Goal: Task Accomplishment & Management: Use online tool/utility

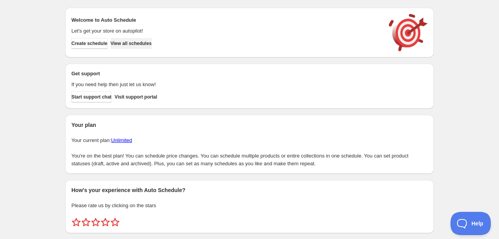
click at [137, 42] on span "View all schedules" at bounding box center [131, 43] width 41 height 6
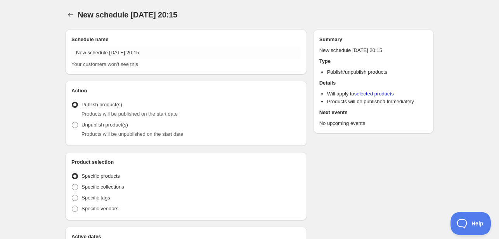
radio input "true"
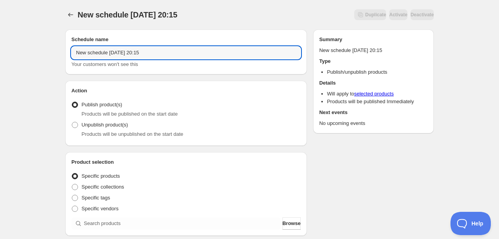
drag, startPoint x: 155, startPoint y: 51, endPoint x: 69, endPoint y: 50, distance: 86.6
click at [69, 50] on div "Schedule name New schedule [DATE] 20:15 Your customers won't see this" at bounding box center [186, 51] width 242 height 45
type input "Menu [DATE]"
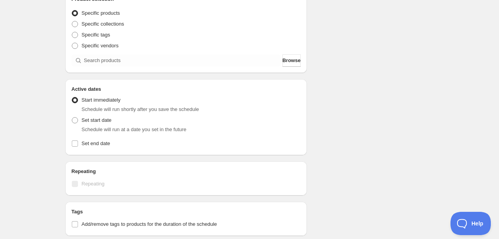
scroll to position [194, 0]
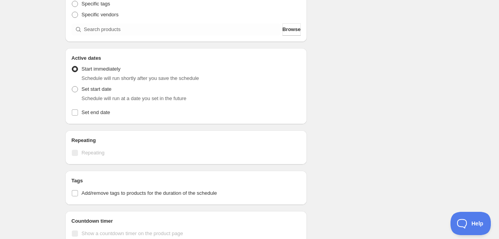
click at [71, 89] on div "Active dates Active Date Type Start immediately Schedule will run shortly after…" at bounding box center [186, 86] width 242 height 76
click at [74, 89] on span at bounding box center [75, 89] width 6 height 6
click at [72, 87] on input "Set start date" at bounding box center [72, 86] width 0 height 0
radio input "true"
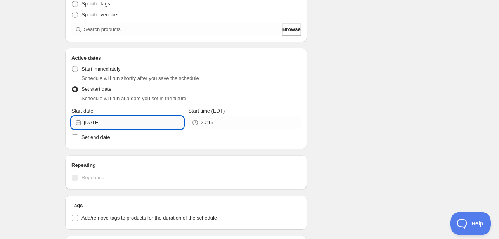
click at [120, 120] on input "[DATE]" at bounding box center [134, 122] width 100 height 12
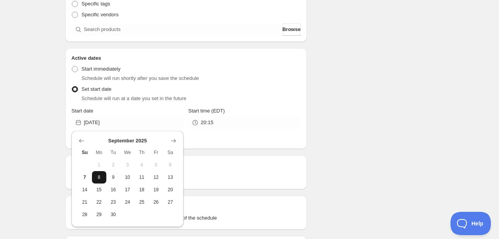
click at [97, 176] on span "8" at bounding box center [99, 177] width 8 height 6
type input "[DATE]"
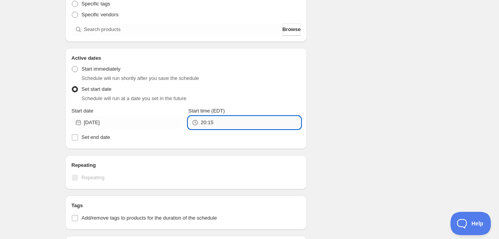
click at [214, 125] on input "20:15" at bounding box center [251, 122] width 100 height 12
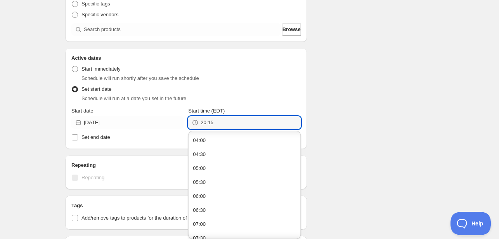
scroll to position [116, 0]
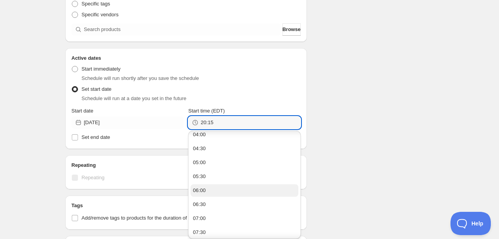
click at [201, 191] on div "06:00" at bounding box center [199, 191] width 13 height 8
type input "06:00"
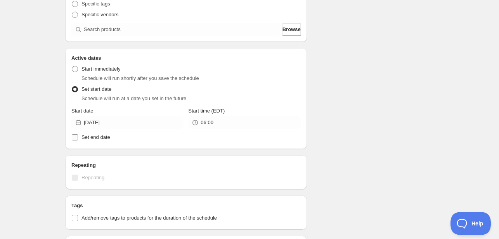
click at [88, 138] on span "Set end date" at bounding box center [96, 137] width 29 height 6
click at [78, 138] on input "Set end date" at bounding box center [75, 137] width 6 height 6
checkbox input "true"
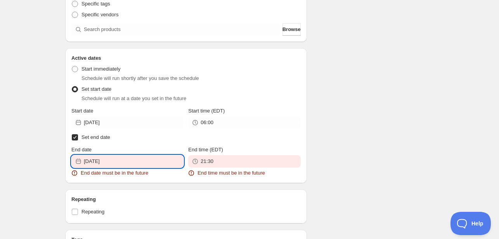
click at [123, 163] on input "[DATE]" at bounding box center [134, 161] width 100 height 12
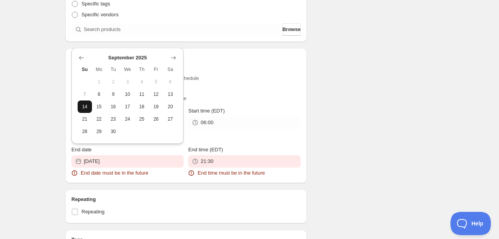
click at [83, 105] on span "14" at bounding box center [85, 107] width 8 height 6
type input "[DATE]"
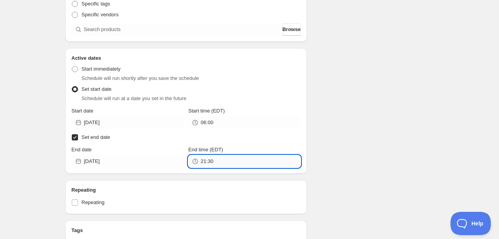
click at [213, 160] on input "21:30" at bounding box center [251, 161] width 100 height 12
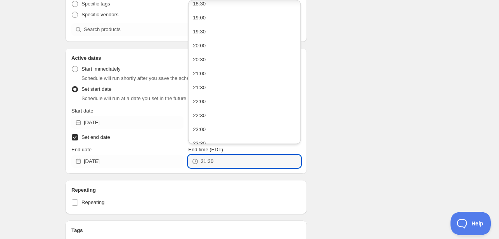
scroll to position [529, 0]
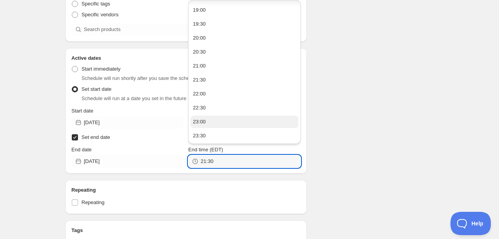
click at [211, 121] on button "23:00" at bounding box center [245, 122] width 108 height 12
type input "23:00"
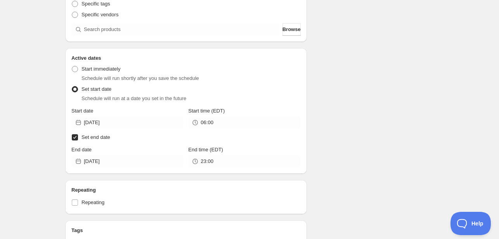
click at [342, 144] on div "Schedule name Menu [DATE] Your customers won't see this Action Action Publish p…" at bounding box center [246, 149] width 375 height 640
click at [337, 180] on div "Schedule name Menu [DATE] Your customers won't see this Action Action Publish p…" at bounding box center [246, 149] width 375 height 640
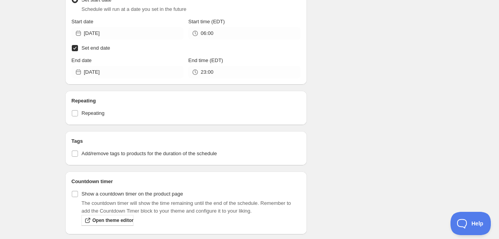
scroll to position [349, 0]
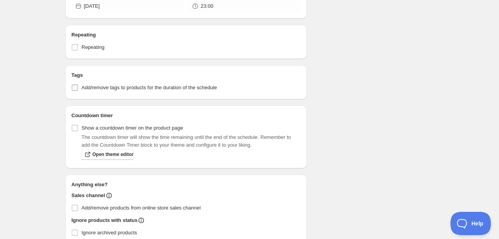
click at [97, 87] on span "Add/remove tags to products for the duration of the schedule" at bounding box center [149, 88] width 135 height 6
click at [78, 87] on input "Add/remove tags to products for the duration of the schedule" at bounding box center [75, 88] width 6 height 6
checkbox input "true"
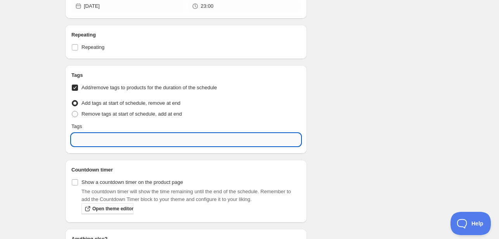
click at [94, 137] on input "text" at bounding box center [185, 140] width 229 height 12
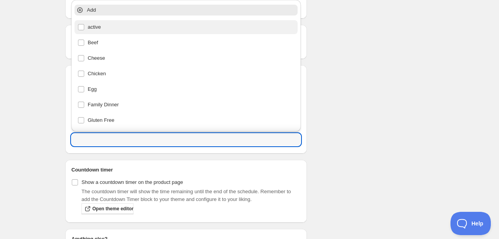
click at [116, 31] on div "active" at bounding box center [186, 27] width 217 height 11
type input "active"
checkbox input "true"
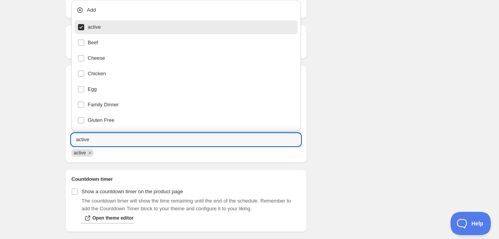
click at [343, 107] on div "Schedule name Menu [DATE] Your customers won't see this Action Action Publish p…" at bounding box center [246, 25] width 375 height 703
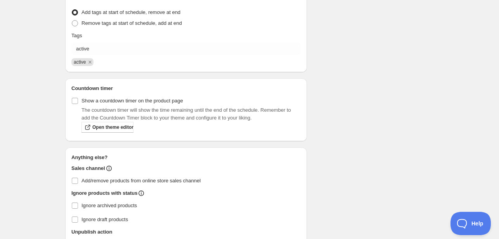
scroll to position [502, 0]
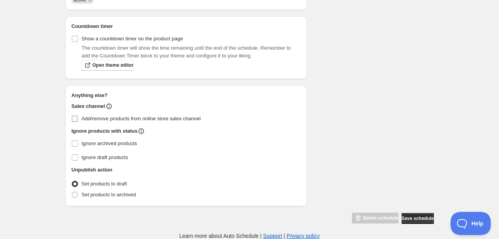
click at [80, 118] on label "Add/remove products from online store sales channel" at bounding box center [185, 118] width 229 height 11
click at [78, 118] on input "Add/remove products from online store sales channel" at bounding box center [75, 119] width 6 height 6
checkbox input "true"
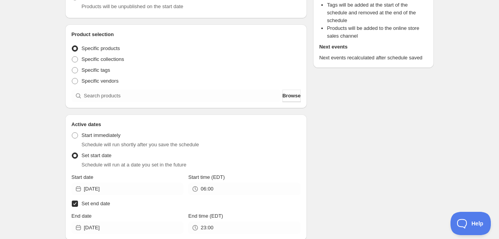
scroll to position [155, 0]
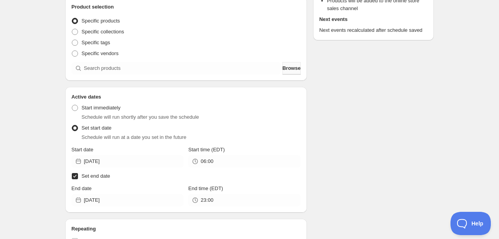
click at [284, 69] on span "Browse" at bounding box center [292, 68] width 18 height 8
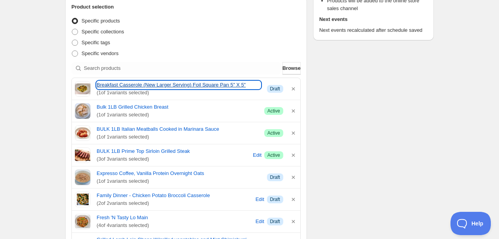
click at [170, 87] on link "Breakfast Casserole (New Larger Serving) Foil Square Pan 5" X 5"" at bounding box center [179, 85] width 164 height 8
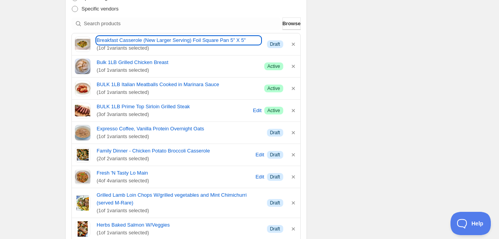
scroll to position [233, 0]
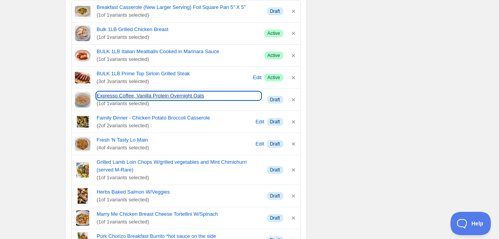
click at [144, 94] on link "Expresso Coffee, Vanilla Protein Overnight Oats" at bounding box center [179, 96] width 164 height 8
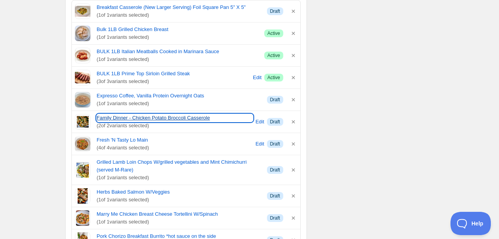
click at [153, 118] on link "Family Dinner - Chicken Potato Broccoli Casserole" at bounding box center [175, 118] width 156 height 8
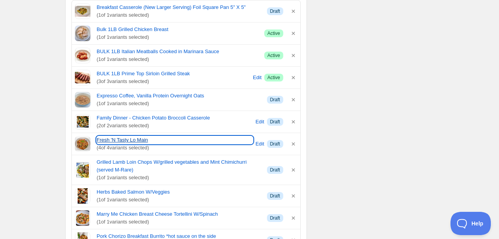
click at [129, 142] on link "Fresh 'N Tasty Lo Main" at bounding box center [175, 140] width 156 height 8
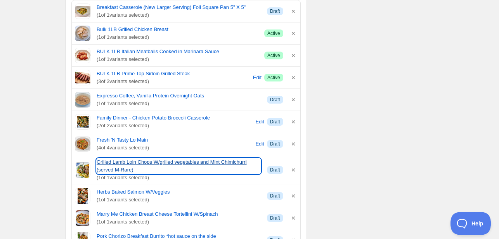
click at [130, 169] on link "Grilled Lamb Loin Chops W/grilled vegetables and Mint Chimichurri (served M-Rar…" at bounding box center [179, 166] width 164 height 16
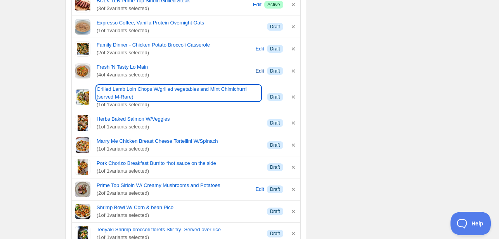
scroll to position [311, 0]
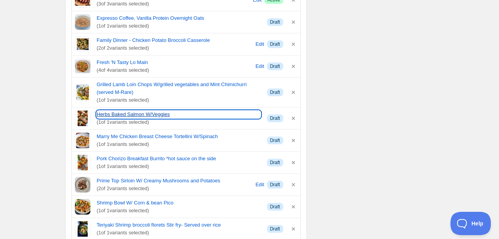
click at [130, 115] on link "Herbs Baked Salmon W/Veggies" at bounding box center [179, 115] width 164 height 8
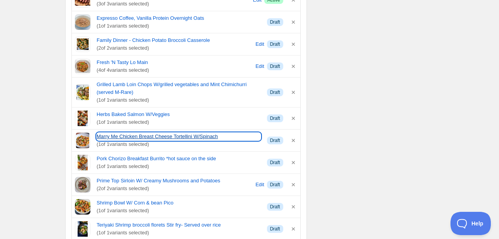
click at [111, 135] on link "Marry Me Chicken Breast Cheese Tortellini W/Spinach" at bounding box center [179, 137] width 164 height 8
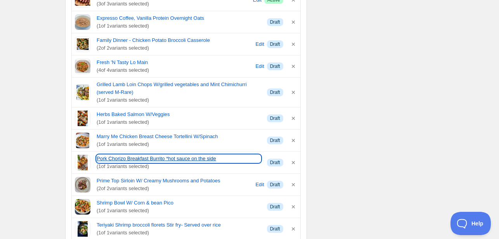
click at [124, 158] on link "Pork Chorizo Breakfast Burrito *hot sauce on the side" at bounding box center [179, 159] width 164 height 8
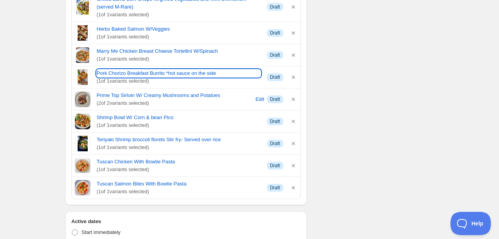
scroll to position [427, 0]
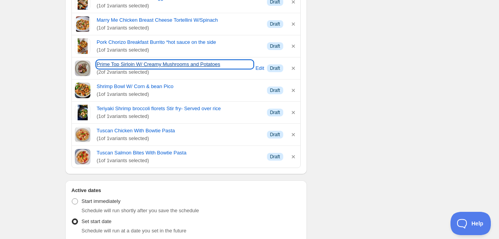
click at [125, 65] on link "Prime Top Sirloin W/ Creamy Mushrooms and Potatoes" at bounding box center [175, 65] width 156 height 8
click at [129, 64] on link "Prime Top Sirloin W/ Creamy Mushrooms and Potatoes" at bounding box center [175, 65] width 156 height 8
click at [132, 63] on link "Prime Top Sirloin W/ Creamy Mushrooms and Potatoes" at bounding box center [175, 65] width 156 height 8
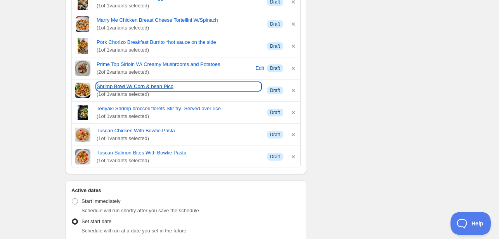
click at [120, 85] on link "Shrimp Bowl W/ Corn & bean Pico" at bounding box center [179, 87] width 164 height 8
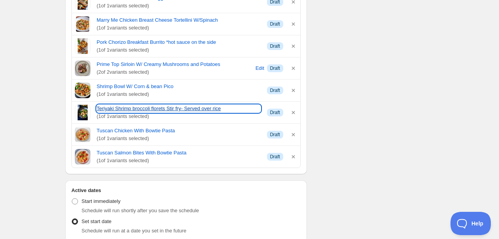
click at [137, 109] on link "Teriyaki Shrimp broccoli florets Stir fry- Served over rice" at bounding box center [179, 109] width 164 height 8
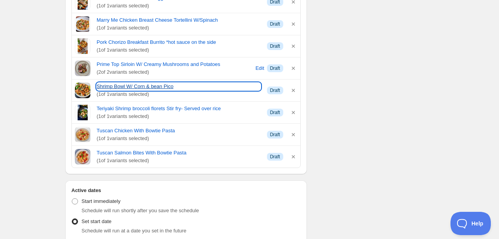
click at [136, 83] on link "Shrimp Bowl W/ Corn & bean Pico" at bounding box center [179, 87] width 164 height 8
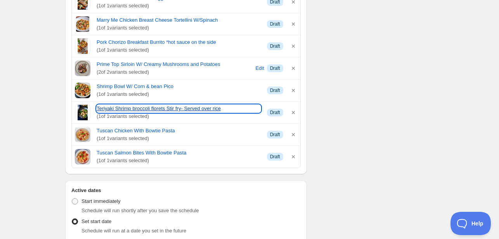
click at [121, 106] on link "Teriyaki Shrimp broccoli florets Stir fry- Served over rice" at bounding box center [179, 109] width 164 height 8
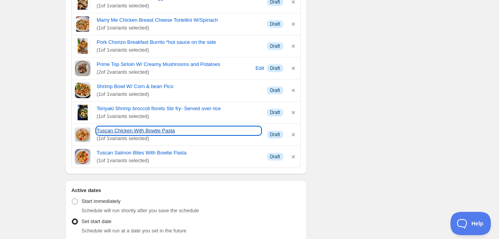
click at [125, 130] on link "Tuscan Chicken With Bowtie Pasta" at bounding box center [179, 131] width 164 height 8
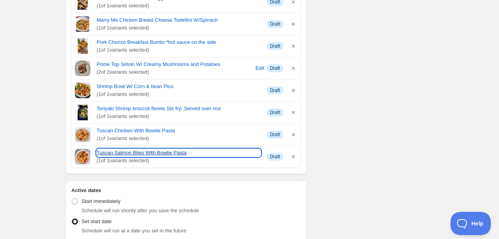
click at [126, 152] on link "Tuscan Salmon Bites With Bowtie Pasta" at bounding box center [179, 153] width 164 height 8
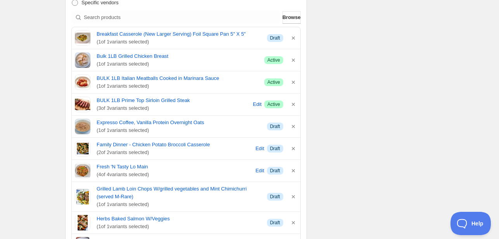
scroll to position [194, 0]
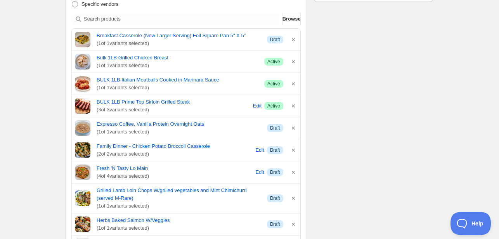
scroll to position [194, 0]
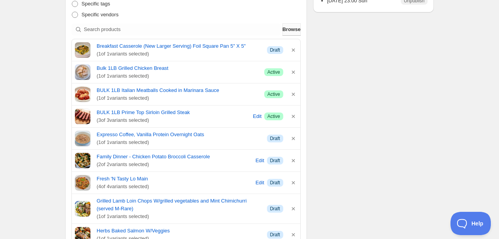
click at [291, 34] on button "Browse" at bounding box center [292, 29] width 18 height 12
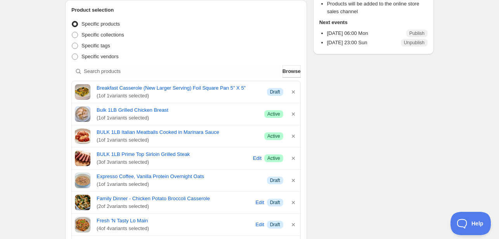
scroll to position [116, 0]
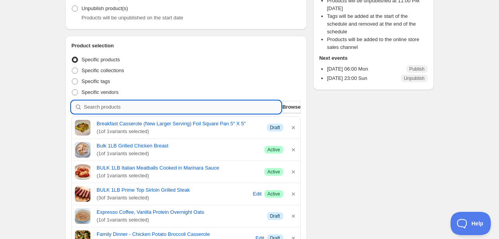
click at [123, 107] on input "search" at bounding box center [182, 107] width 197 height 12
type input "b"
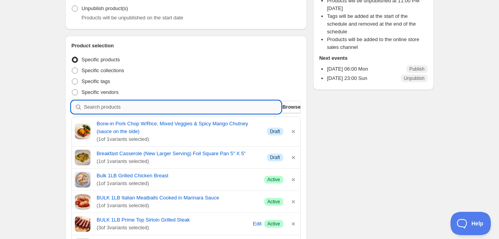
click at [166, 108] on input "search" at bounding box center [182, 107] width 197 height 12
type input "s"
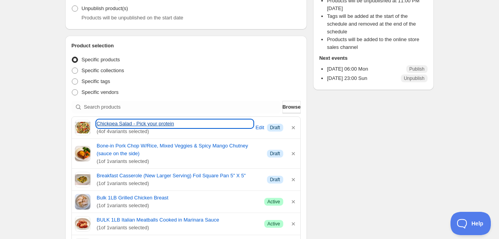
click at [147, 123] on link "Chickpea Salad - Pick your protein" at bounding box center [175, 124] width 156 height 8
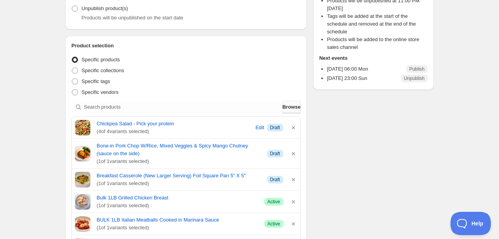
click at [293, 109] on span "Browse" at bounding box center [292, 107] width 18 height 8
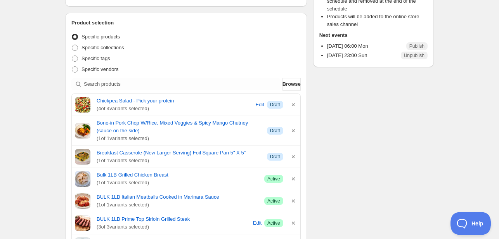
scroll to position [194, 0]
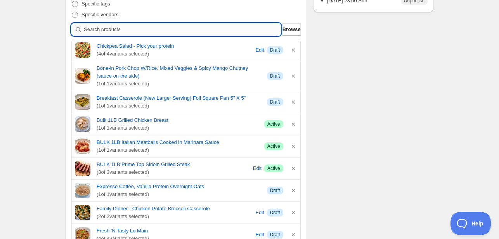
click at [146, 28] on input "search" at bounding box center [182, 29] width 197 height 12
type input "c"
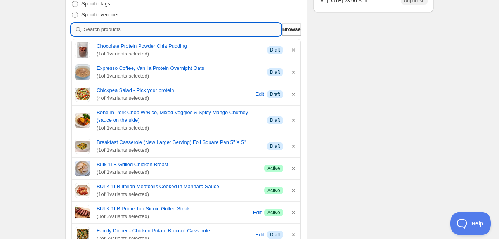
click at [147, 28] on input "search" at bounding box center [182, 29] width 197 height 12
type input "c"
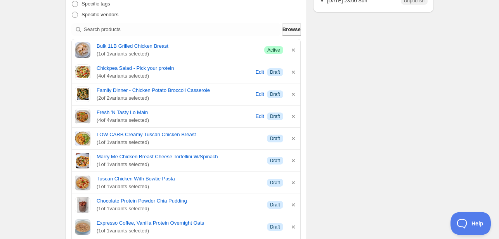
click at [286, 26] on span "Browse" at bounding box center [292, 30] width 18 height 8
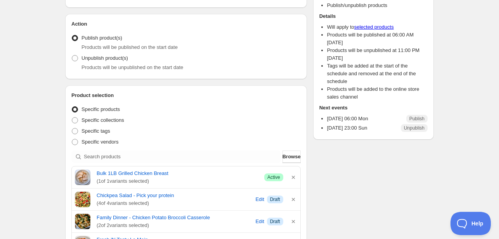
scroll to position [0, 0]
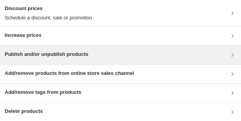
click at [68, 52] on h3 "Publish and/or unpublish products" at bounding box center [46, 54] width 83 height 8
